Goal: Transaction & Acquisition: Download file/media

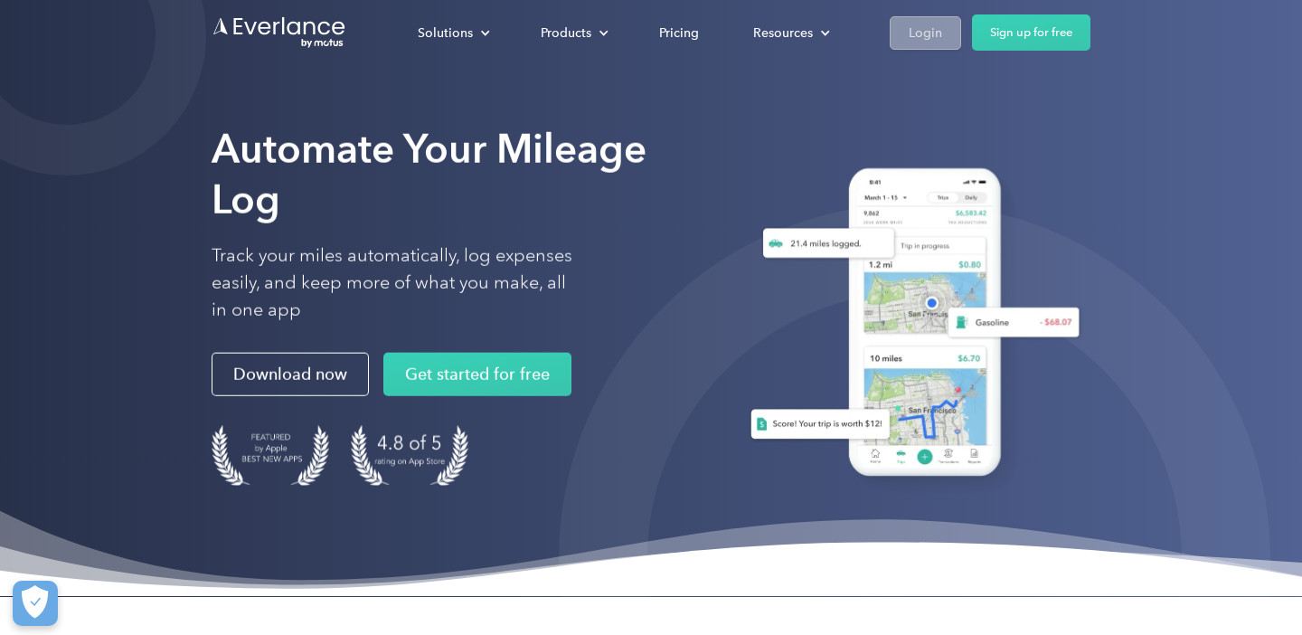
click at [912, 37] on div "Login" at bounding box center [925, 33] width 33 height 23
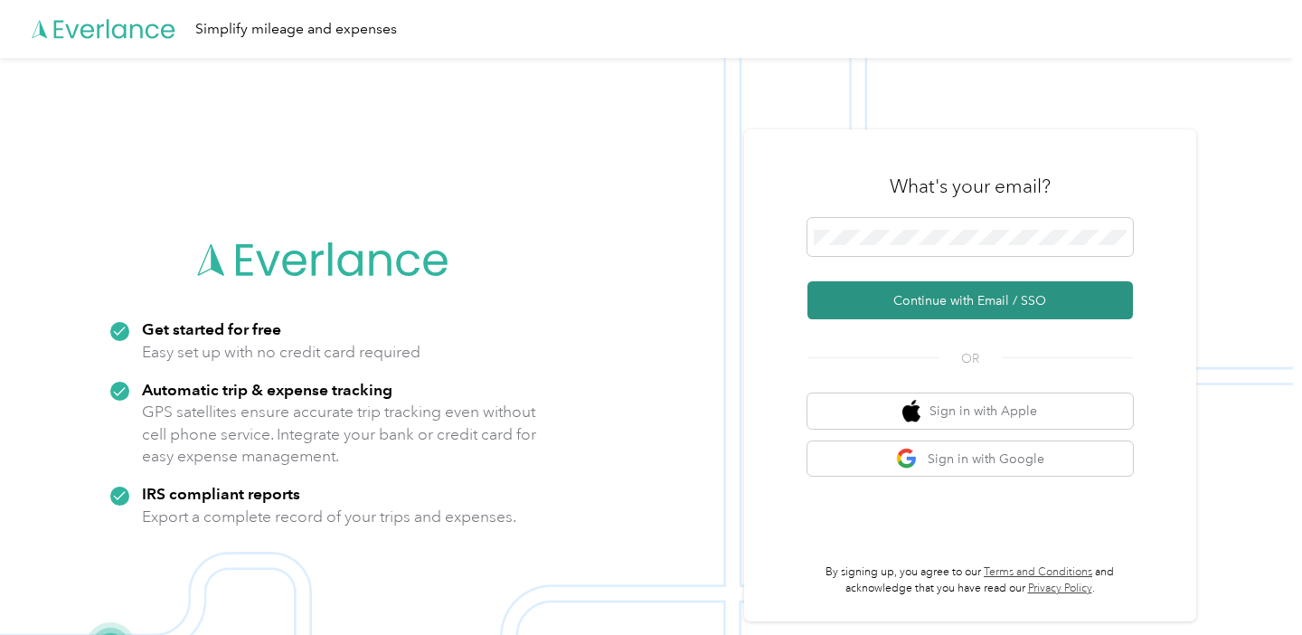
click at [993, 311] on button "Continue with Email / SSO" at bounding box center [971, 300] width 326 height 38
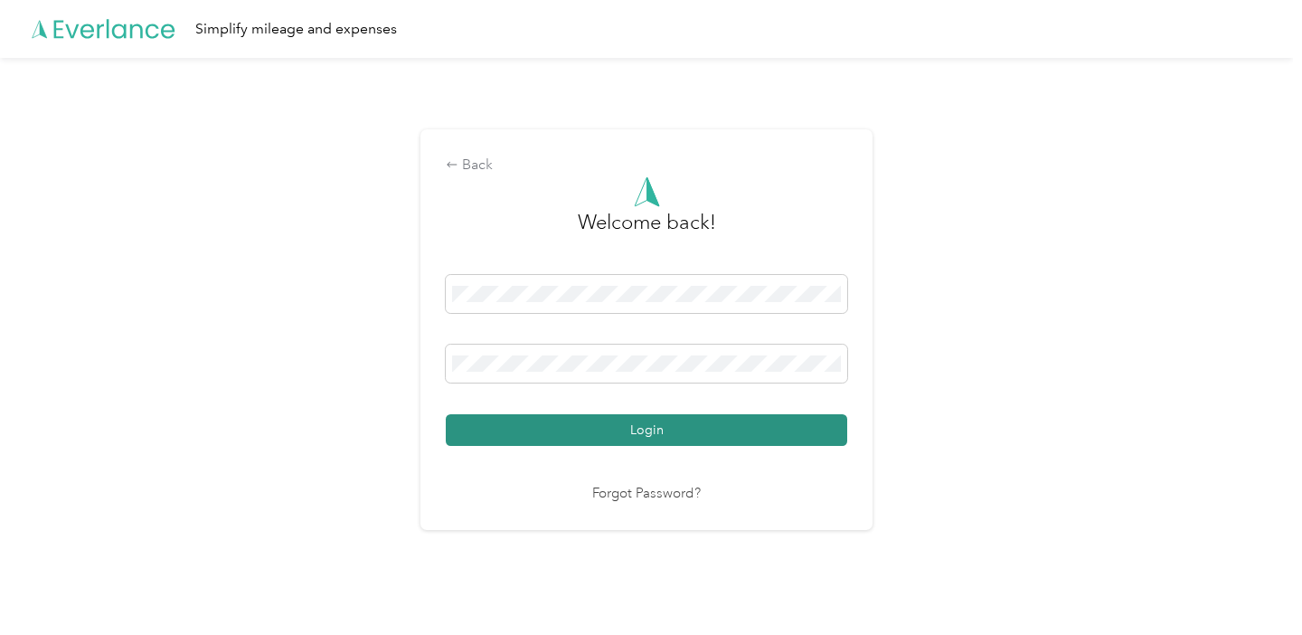
click at [701, 436] on button "Login" at bounding box center [647, 430] width 402 height 32
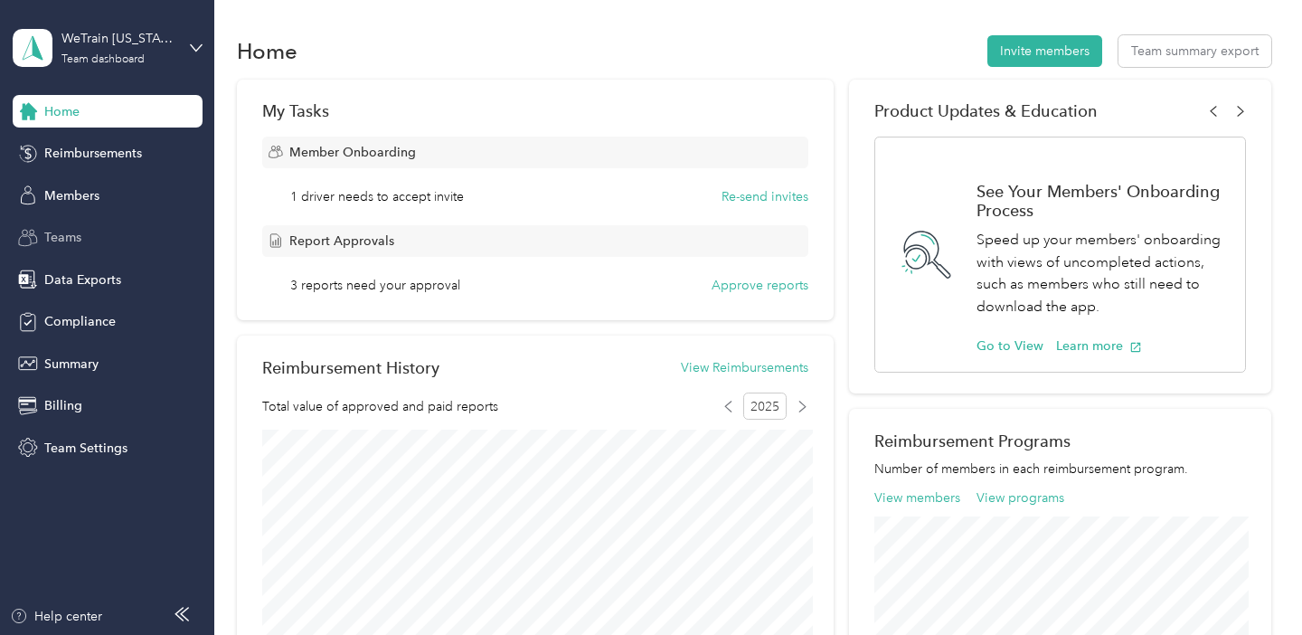
click at [130, 235] on div "Teams" at bounding box center [108, 238] width 190 height 33
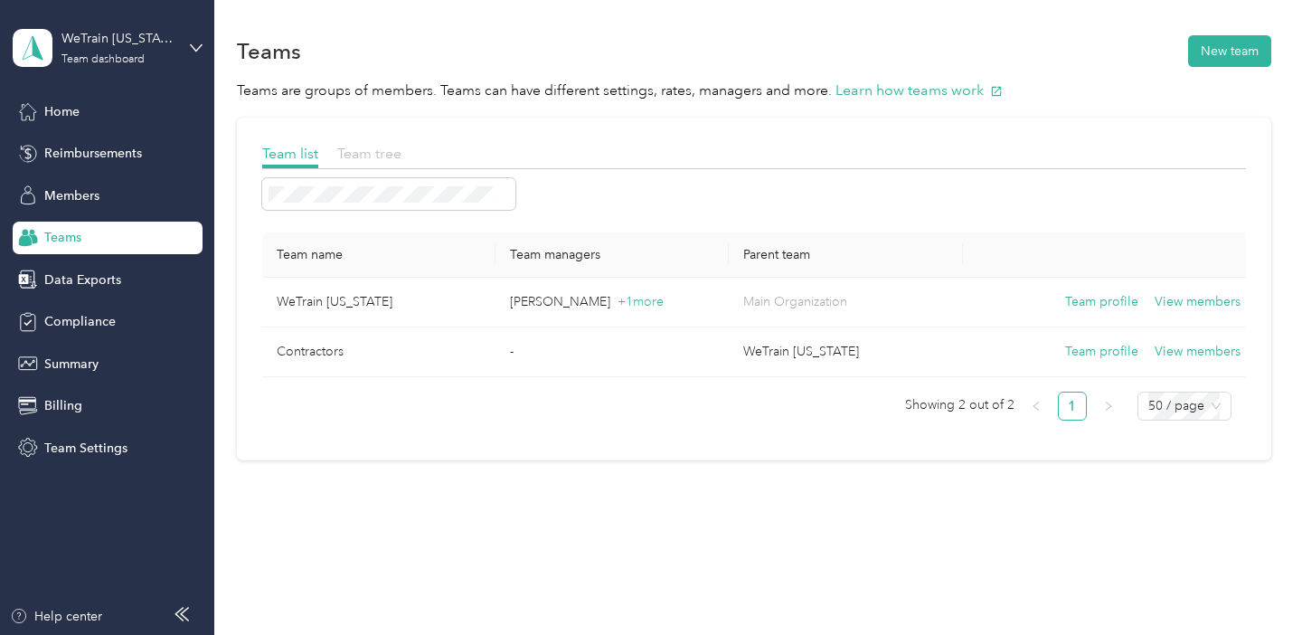
click at [366, 156] on span "Team tree" at bounding box center [369, 153] width 64 height 17
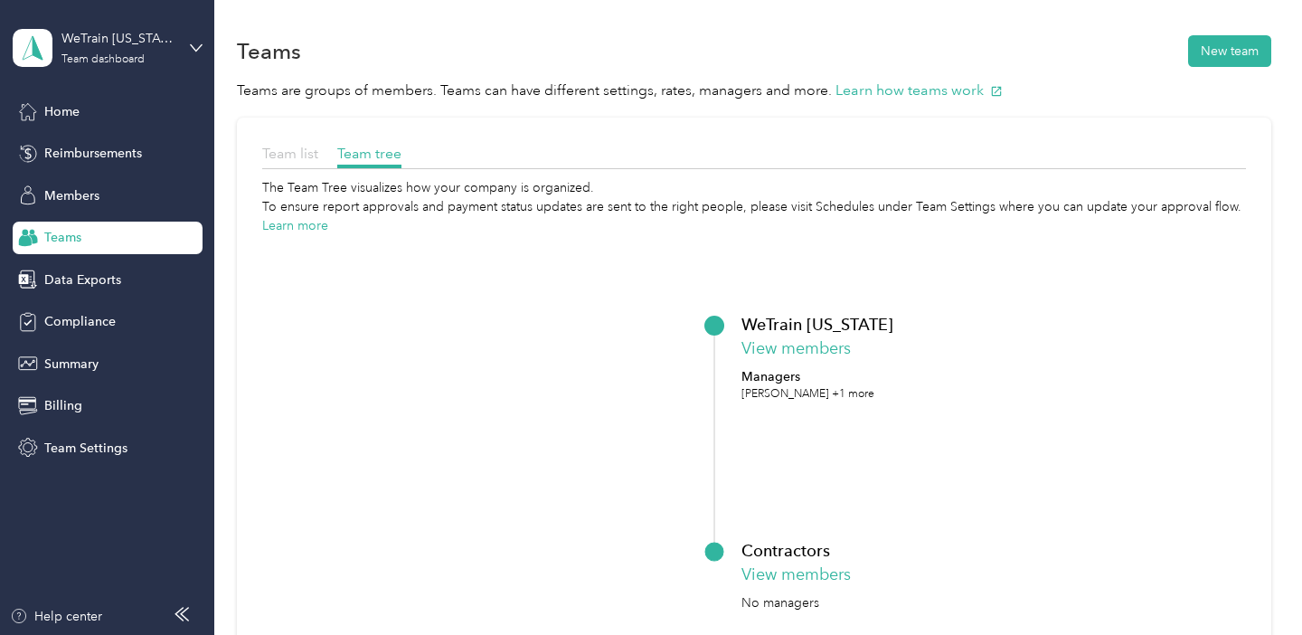
click at [269, 160] on span "Team list" at bounding box center [290, 153] width 56 height 17
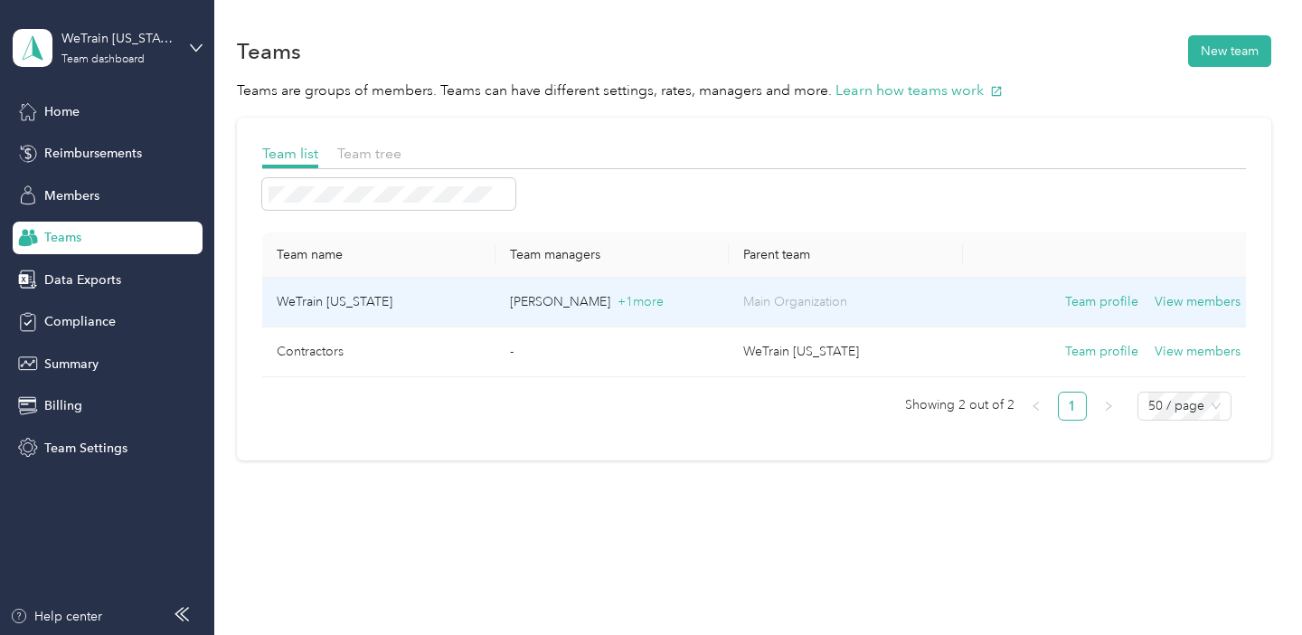
click at [342, 307] on td "WeTrain [US_STATE]" at bounding box center [378, 303] width 233 height 50
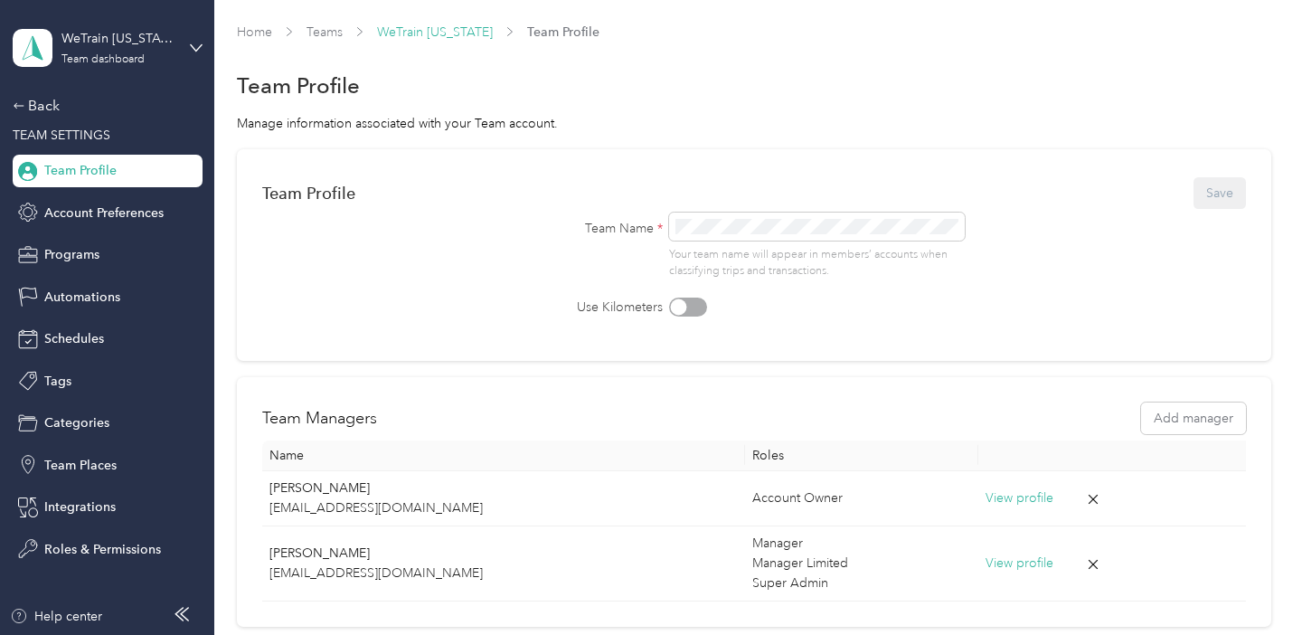
click at [416, 31] on link "WeTrain [US_STATE]" at bounding box center [435, 31] width 116 height 15
click at [328, 33] on link "Teams" at bounding box center [325, 31] width 36 height 15
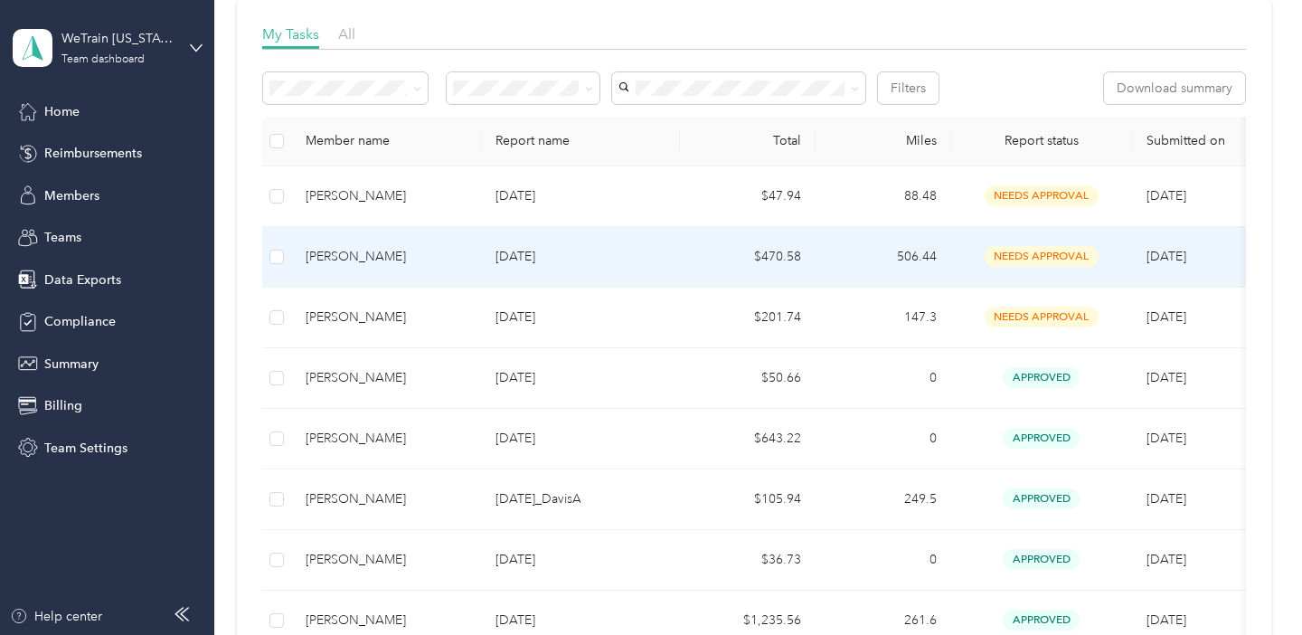
scroll to position [270, 0]
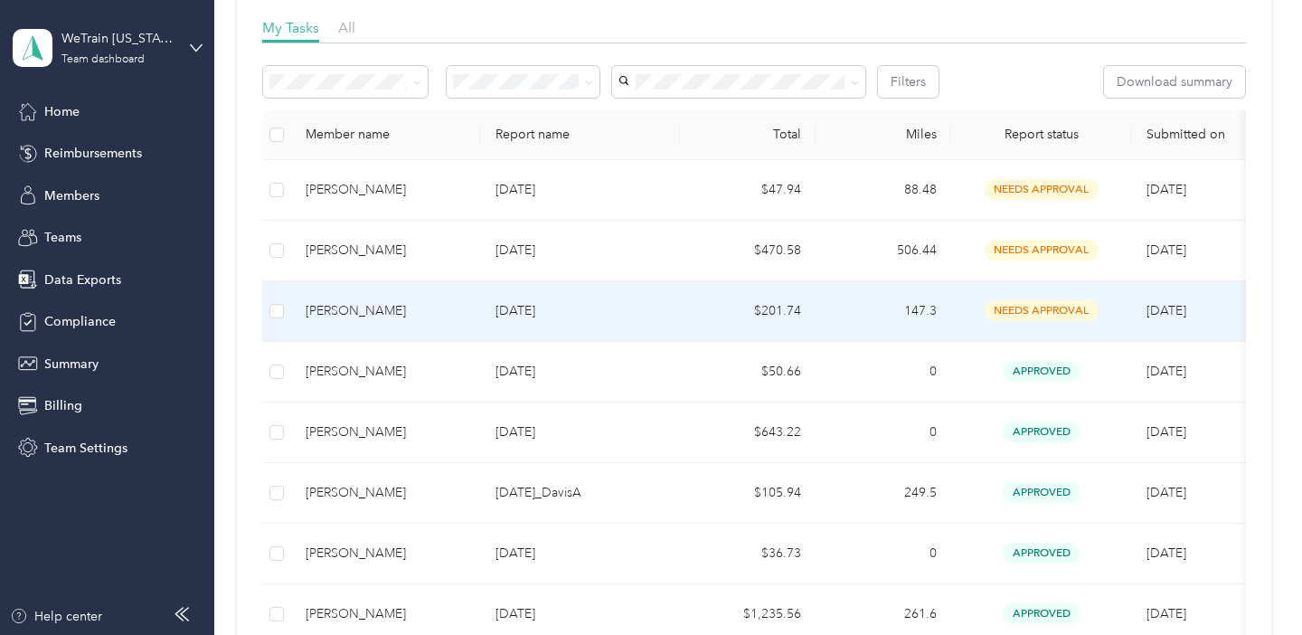
click at [648, 307] on p "[DATE]" at bounding box center [581, 311] width 170 height 20
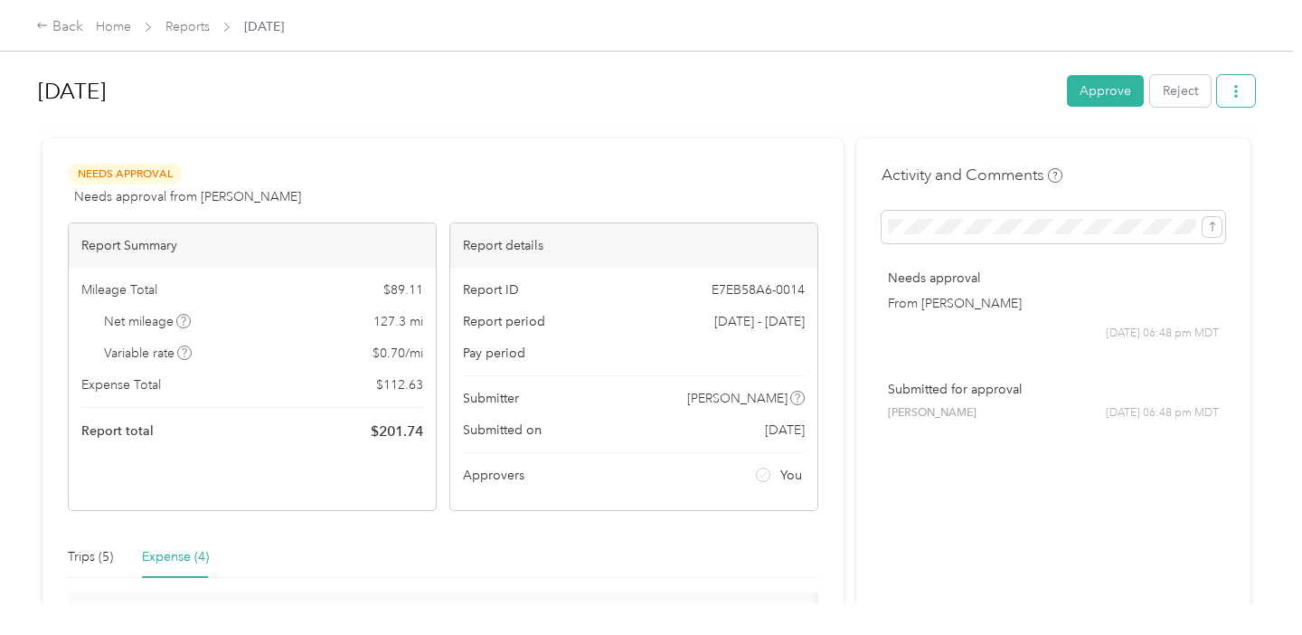
click at [1244, 104] on button "button" at bounding box center [1236, 91] width 38 height 32
click at [1191, 149] on span "Download" at bounding box center [1194, 156] width 60 height 19
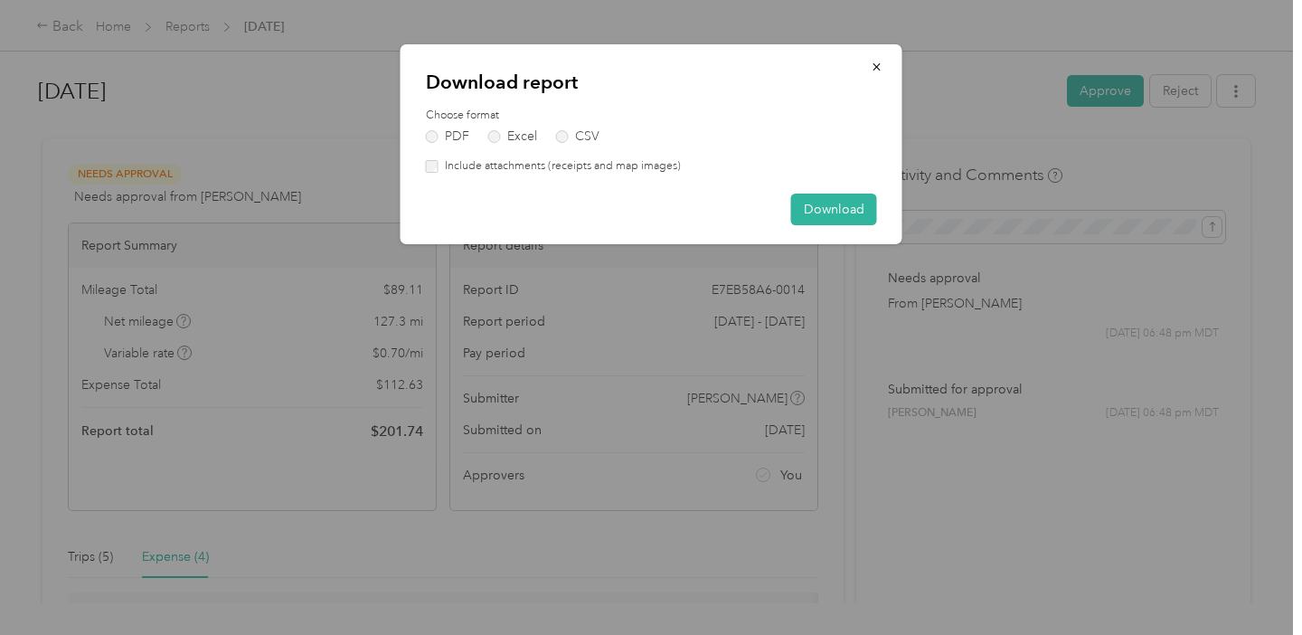
click at [667, 164] on label "Include attachments (receipts and map images)" at bounding box center [560, 166] width 242 height 16
click at [802, 203] on button "Download" at bounding box center [834, 210] width 86 height 32
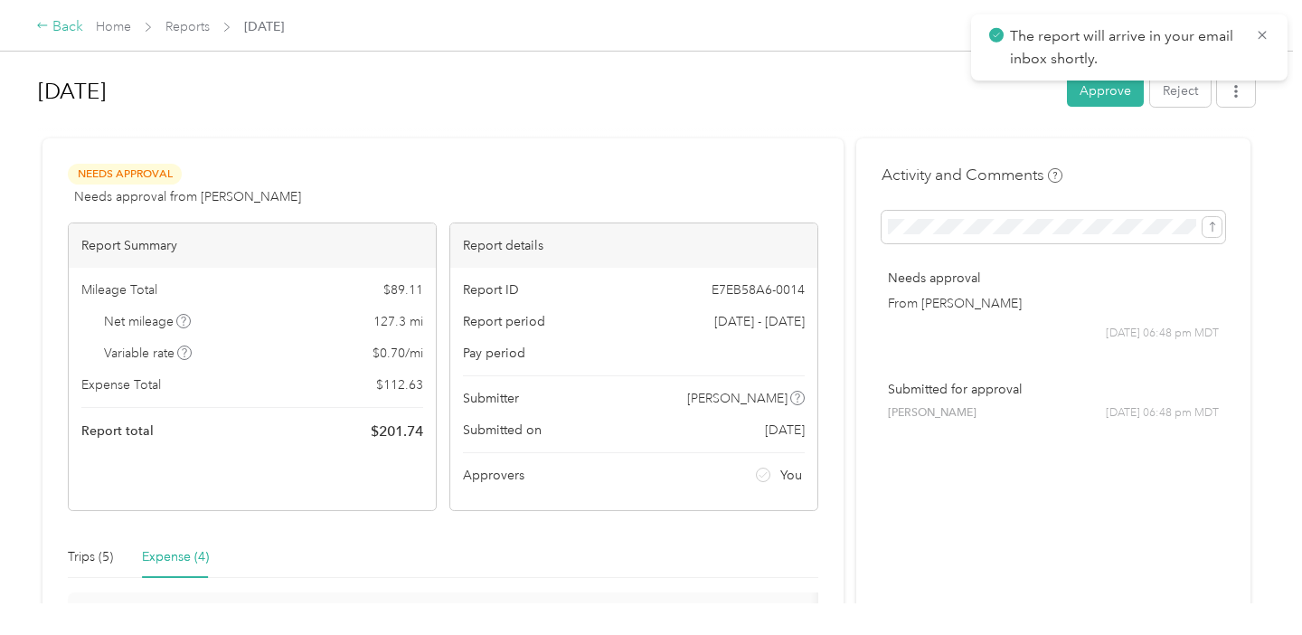
click at [61, 32] on div "Back" at bounding box center [59, 27] width 47 height 22
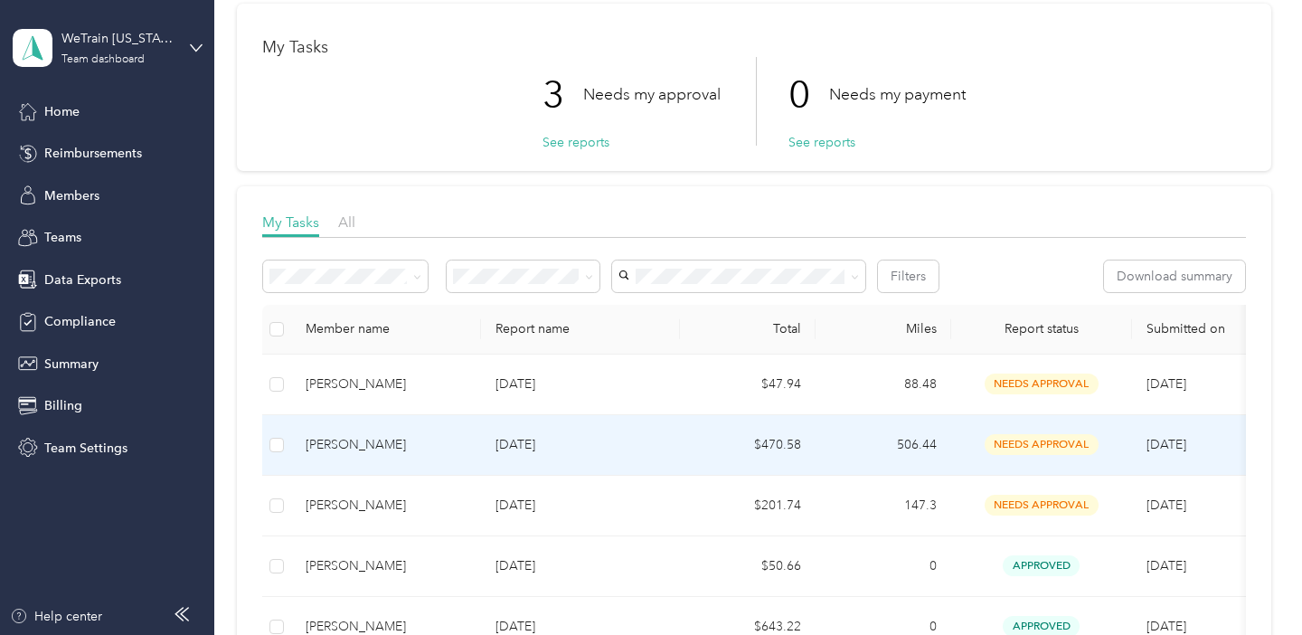
scroll to position [78, 0]
click at [704, 444] on td "$470.58" at bounding box center [748, 443] width 136 height 61
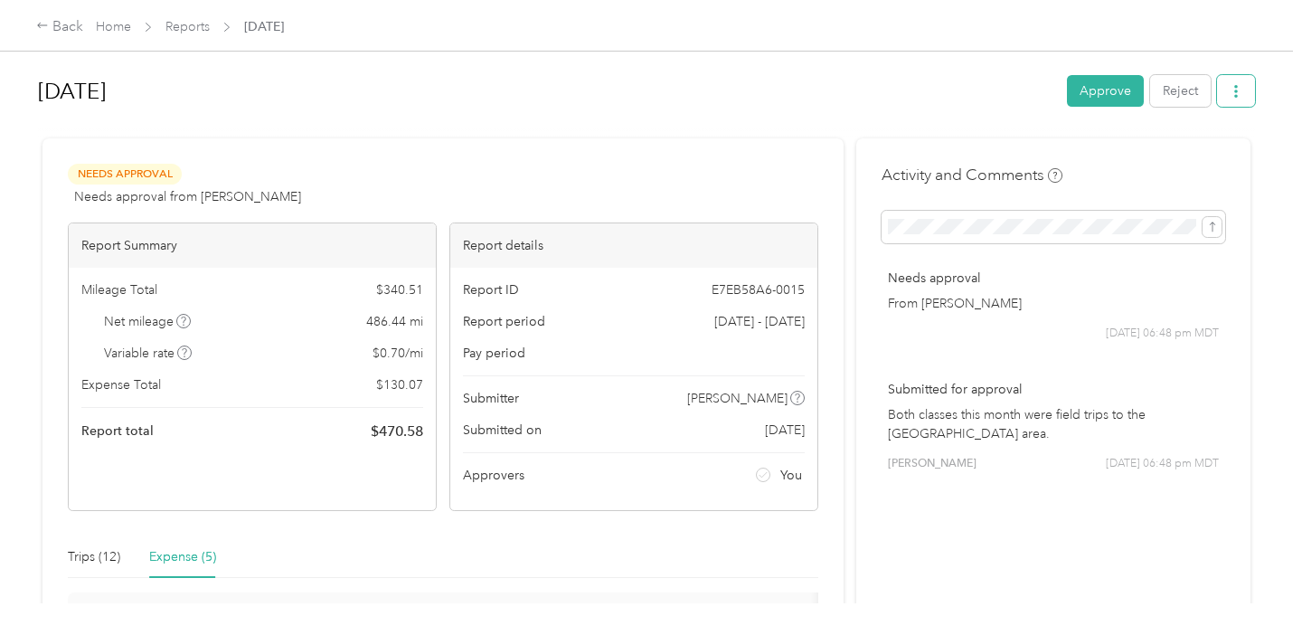
click at [1243, 94] on icon "button" at bounding box center [1236, 91] width 13 height 13
click at [1178, 162] on span "Download" at bounding box center [1194, 156] width 60 height 19
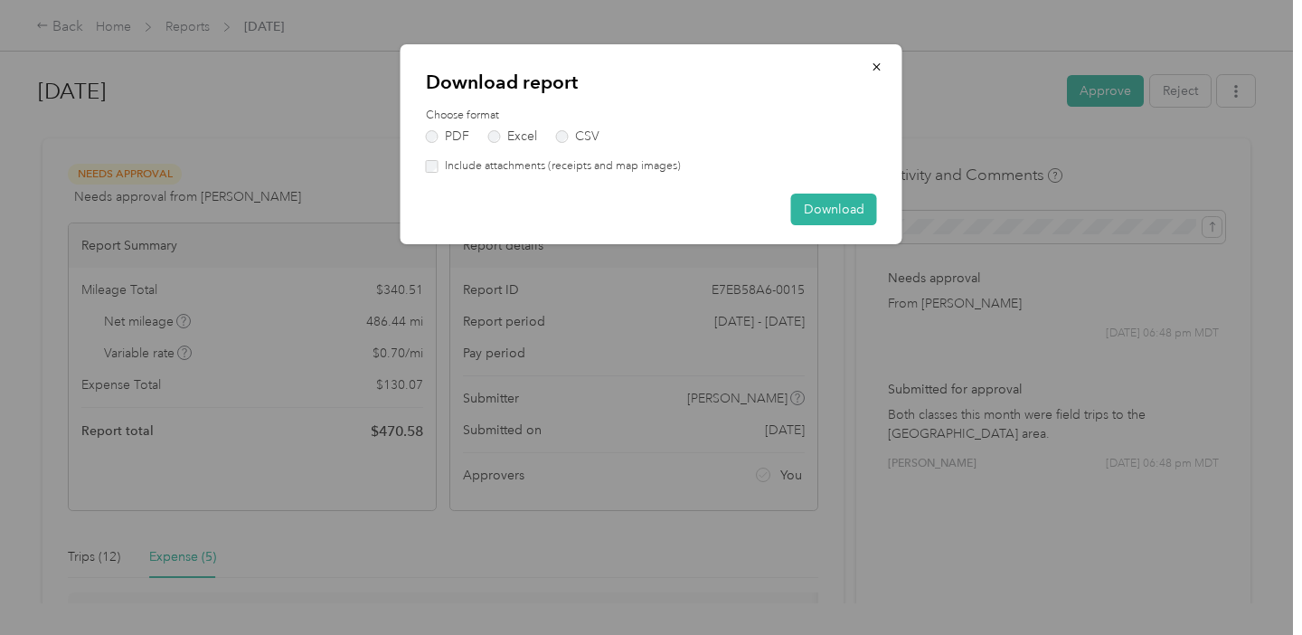
click at [605, 164] on label "Include attachments (receipts and map images)" at bounding box center [560, 166] width 242 height 16
click at [849, 210] on button "Download" at bounding box center [834, 210] width 86 height 32
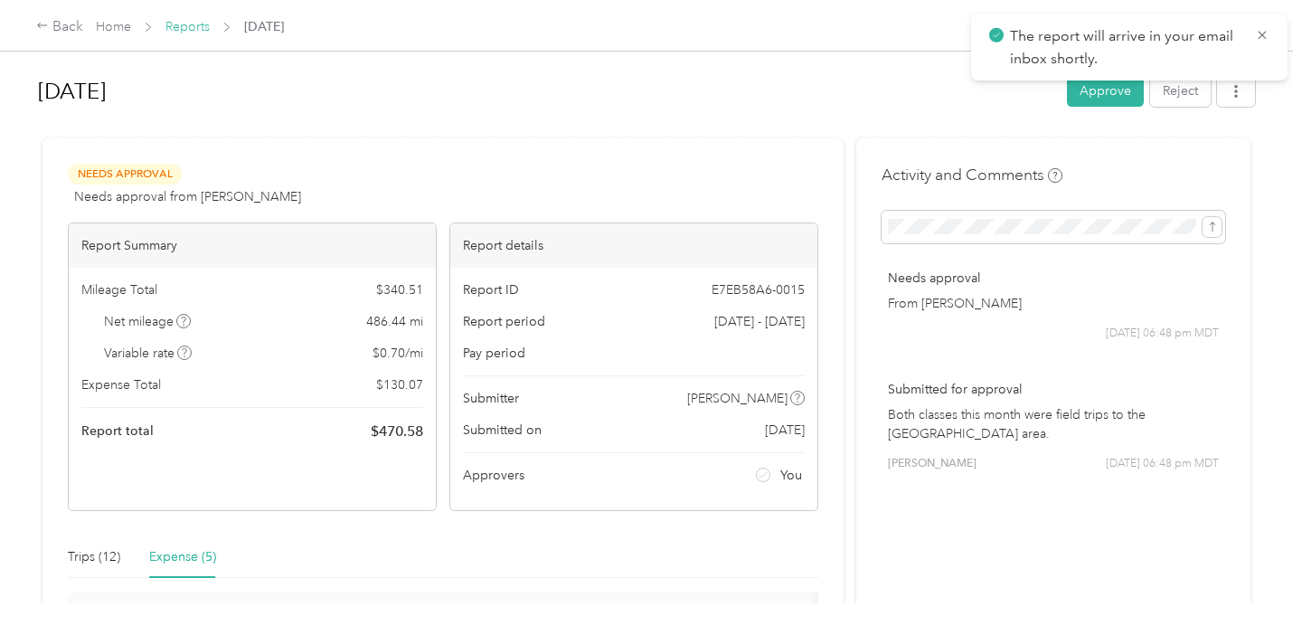
click at [186, 28] on link "Reports" at bounding box center [187, 26] width 44 height 15
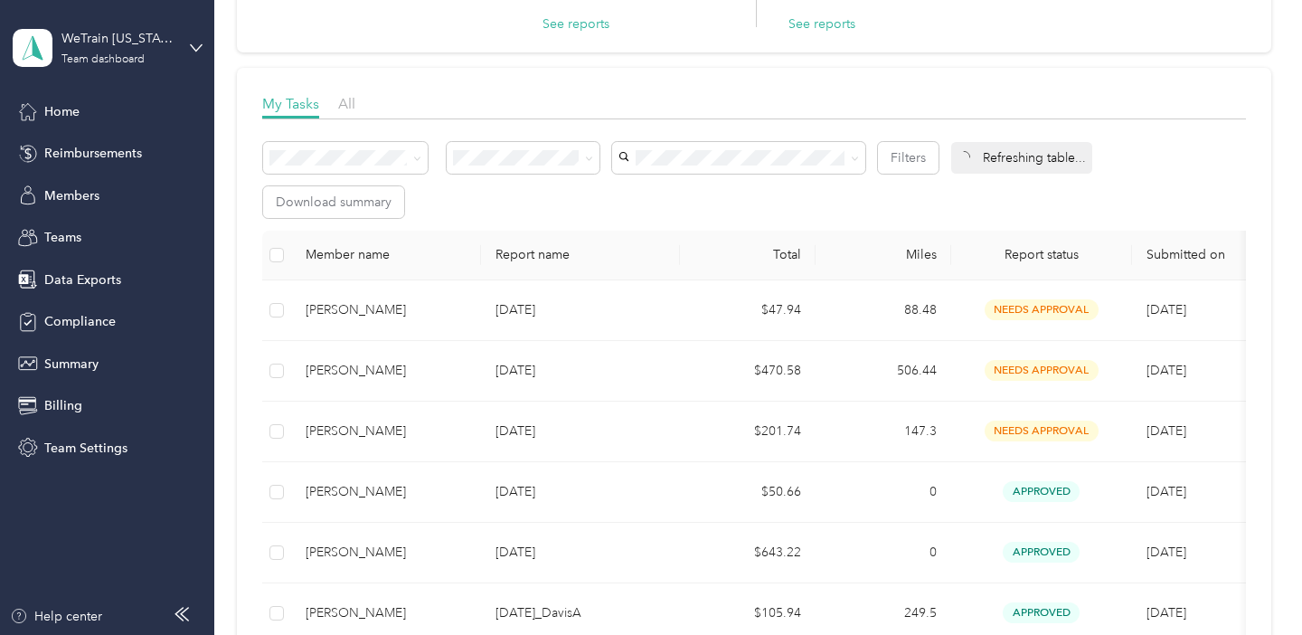
scroll to position [221, 0]
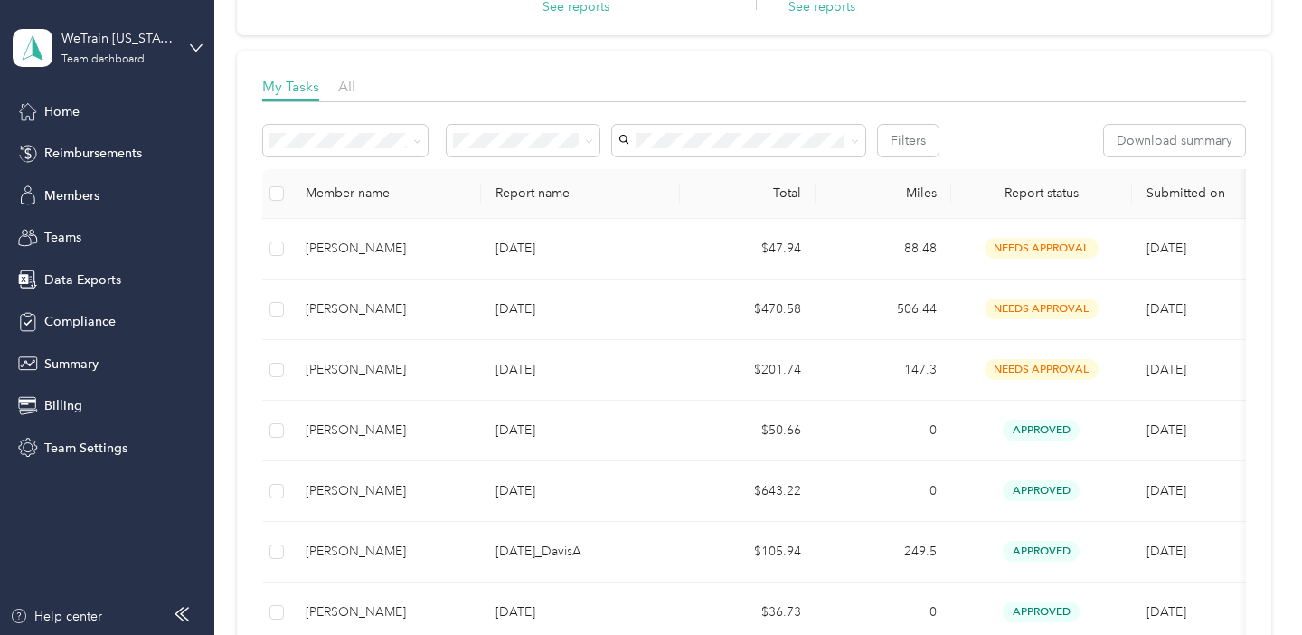
scroll to position [269, 0]
